Goal: Obtain resource: Obtain resource

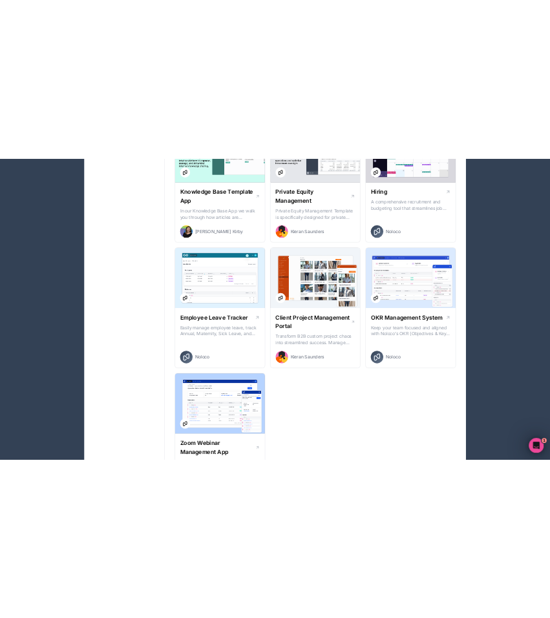
scroll to position [1592, 0]
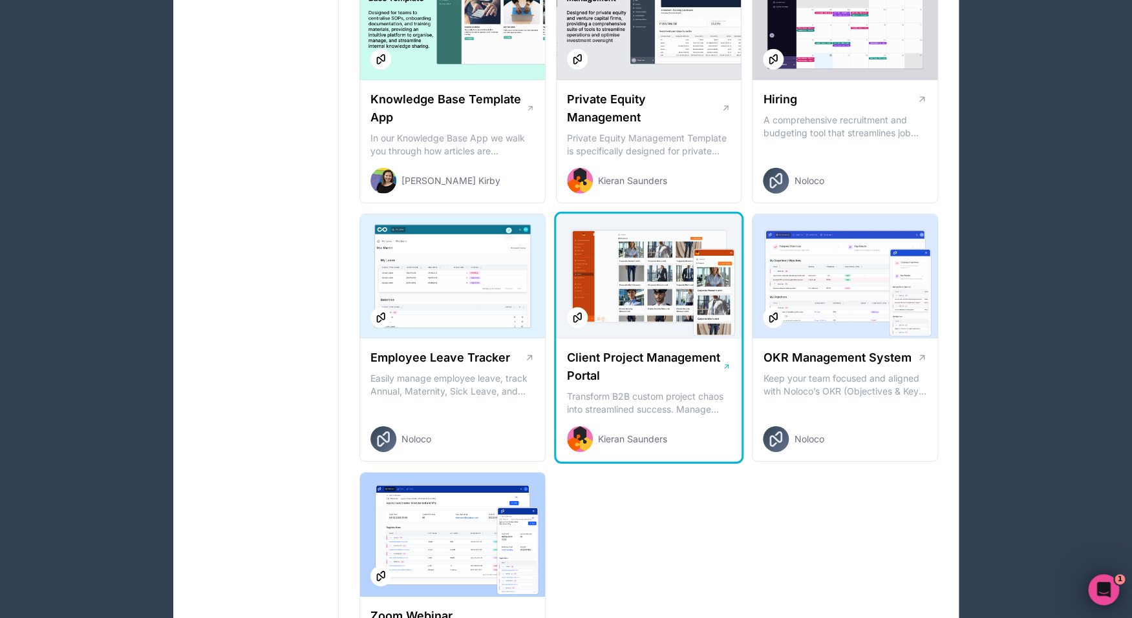
click at [654, 300] on div at bounding box center [648, 277] width 185 height 124
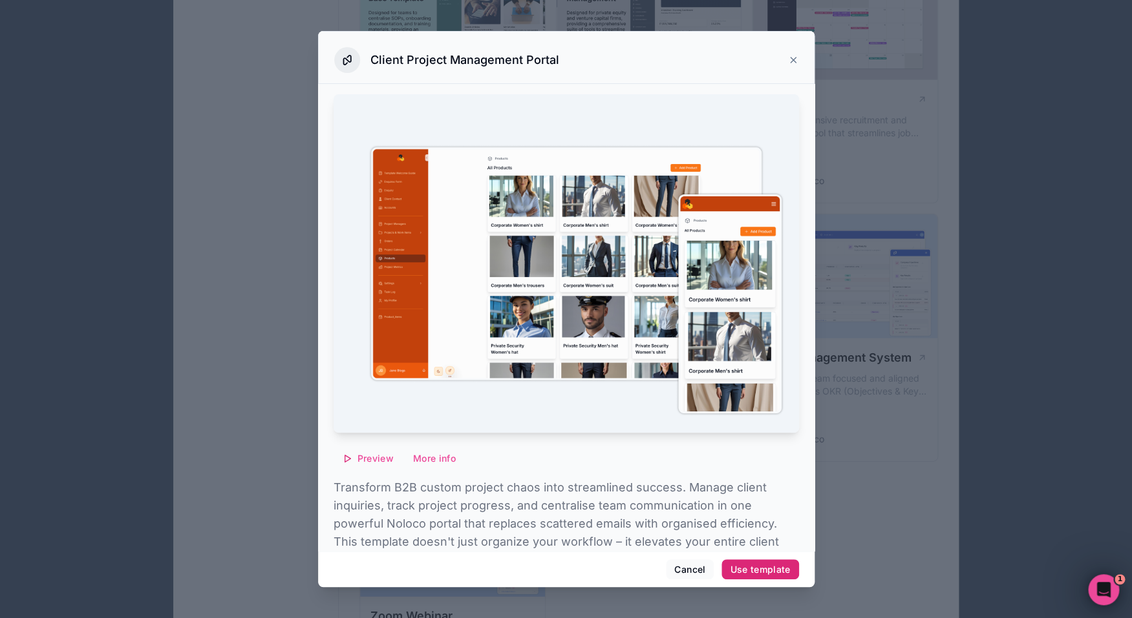
click at [752, 564] on button "Use template" at bounding box center [759, 570] width 77 height 21
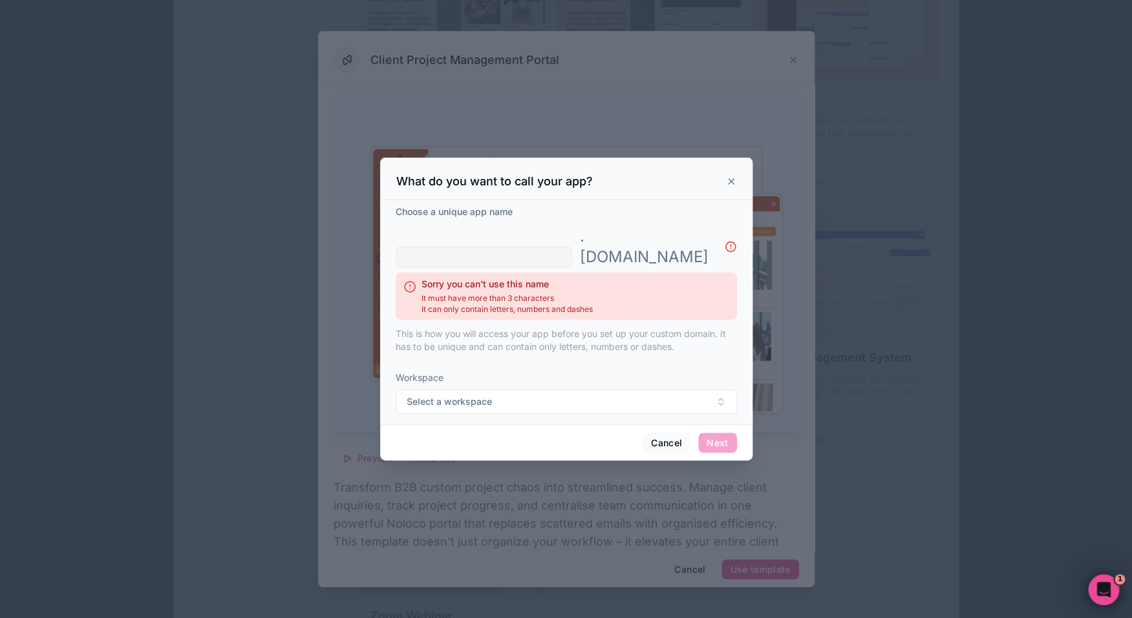
click at [562, 255] on input "text" at bounding box center [483, 257] width 176 height 21
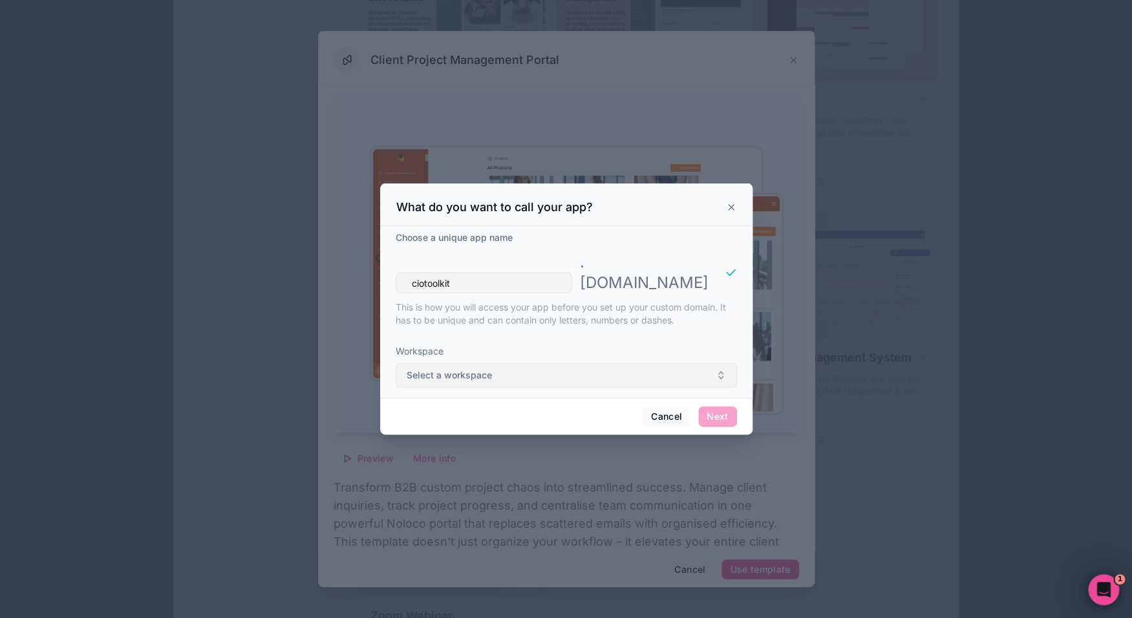
type input "ciotoolkit"
click at [624, 363] on button "Select a workspace" at bounding box center [565, 375] width 341 height 25
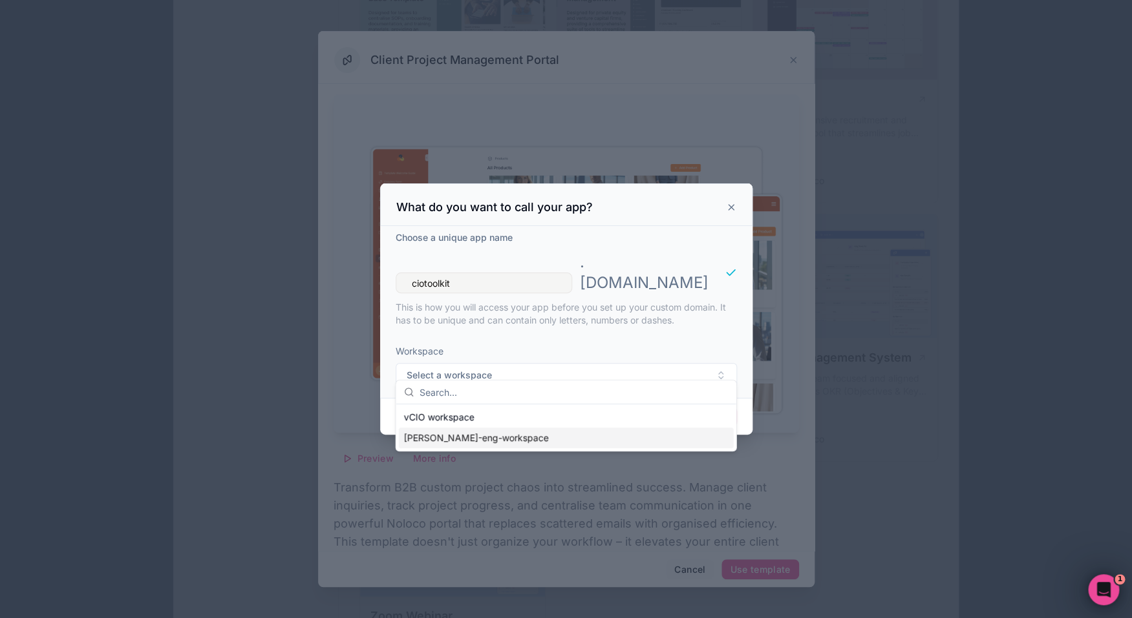
click at [543, 436] on div "michael-eng-workspace" at bounding box center [566, 438] width 335 height 21
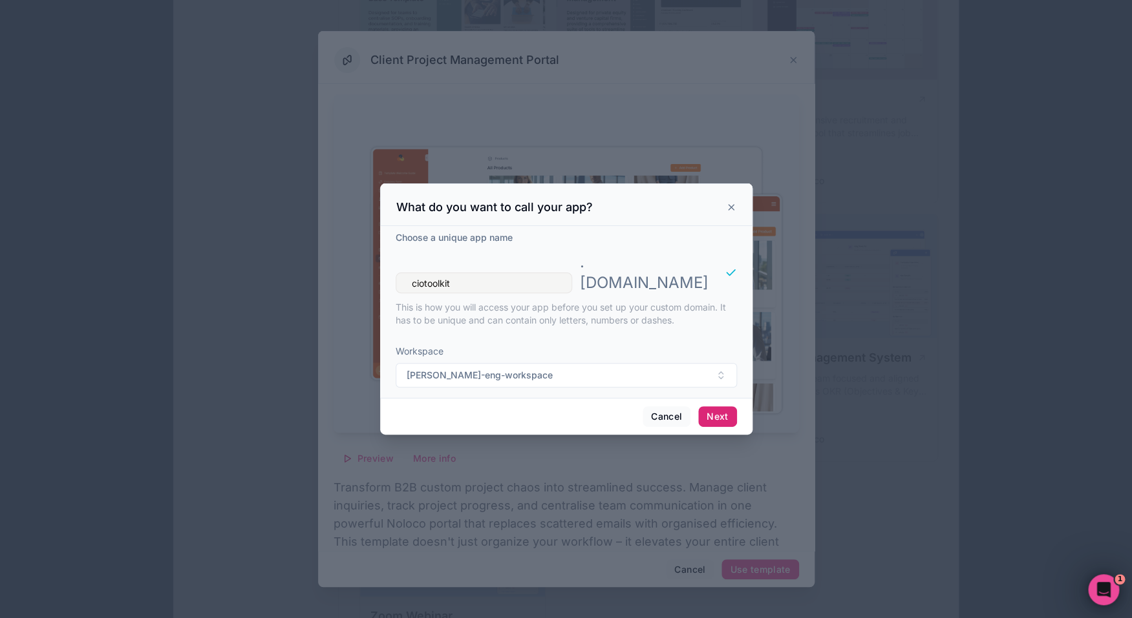
click at [715, 406] on button "Next" at bounding box center [717, 416] width 38 height 21
click at [668, 406] on button "Cancel" at bounding box center [666, 416] width 48 height 21
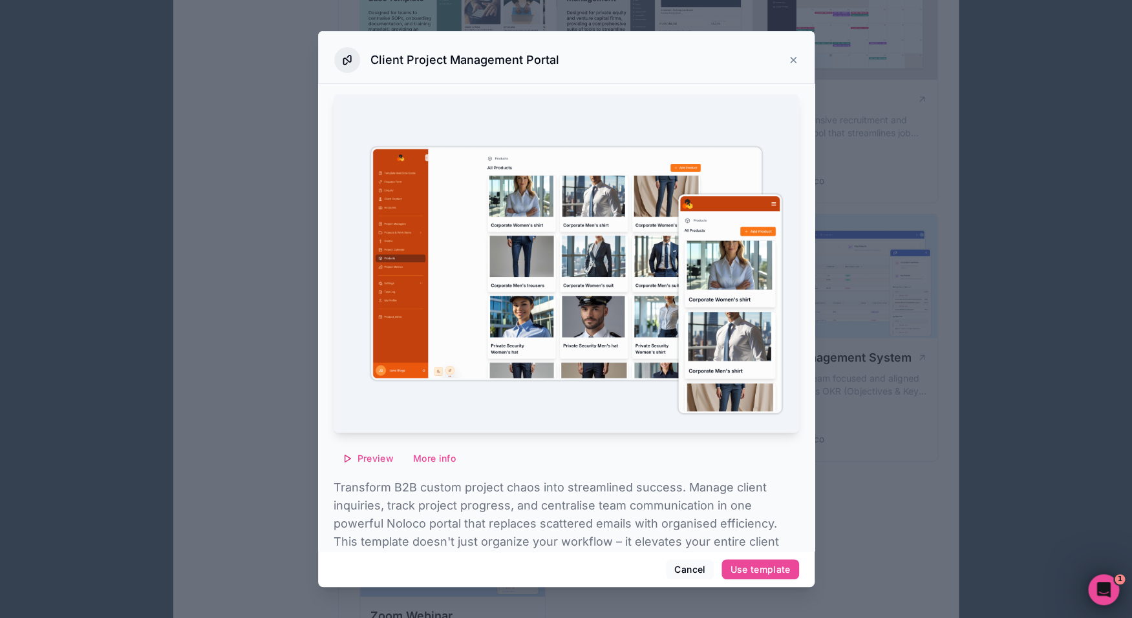
click at [801, 63] on div "Client Project Management Portal" at bounding box center [566, 57] width 496 height 53
click at [795, 60] on icon at bounding box center [793, 60] width 10 height 10
